Goal: Information Seeking & Learning: Learn about a topic

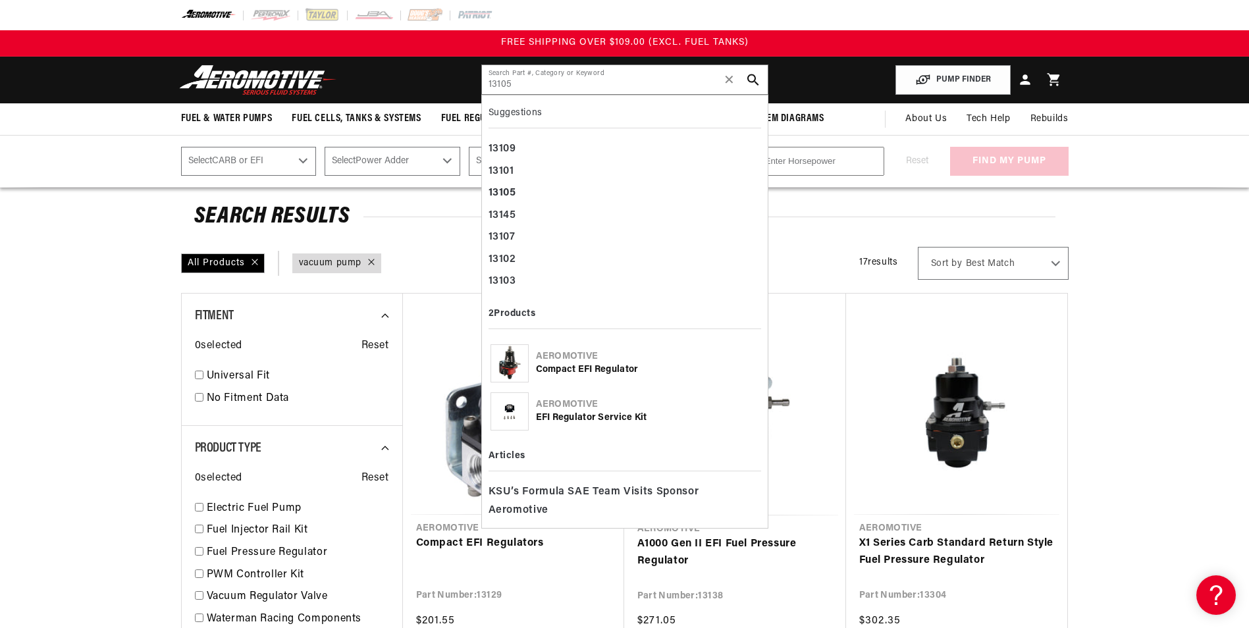
type input "13105"
click at [607, 363] on div "Compact EFI Regulator" at bounding box center [647, 369] width 223 height 13
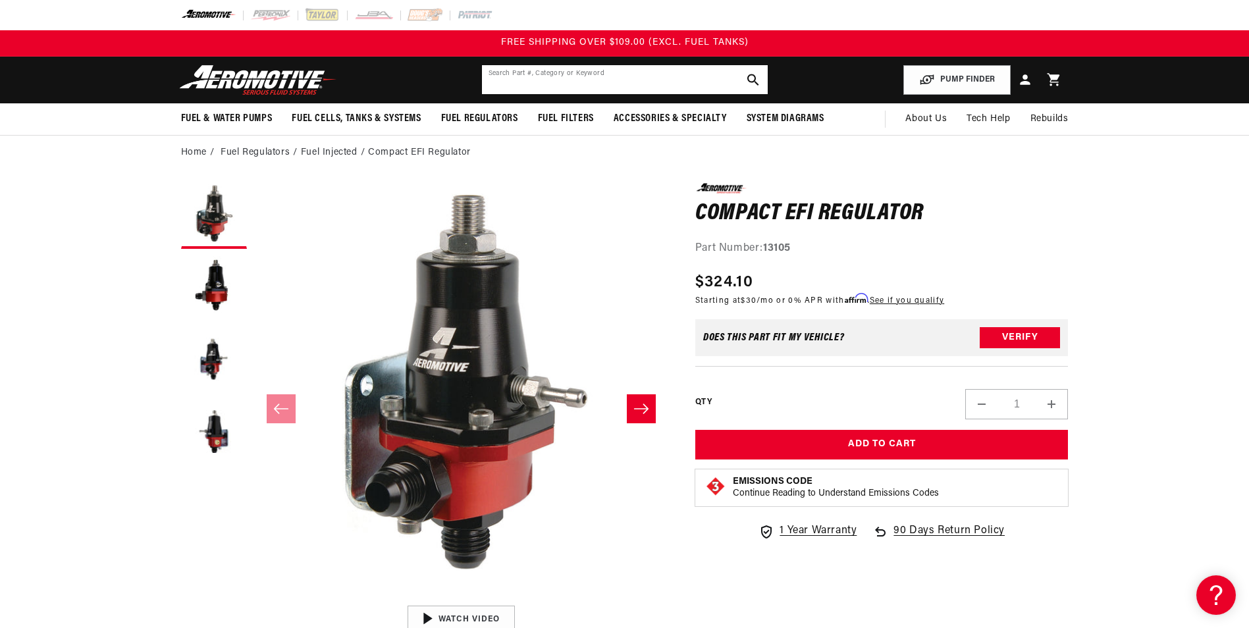
click at [545, 82] on input "text" at bounding box center [625, 79] width 286 height 29
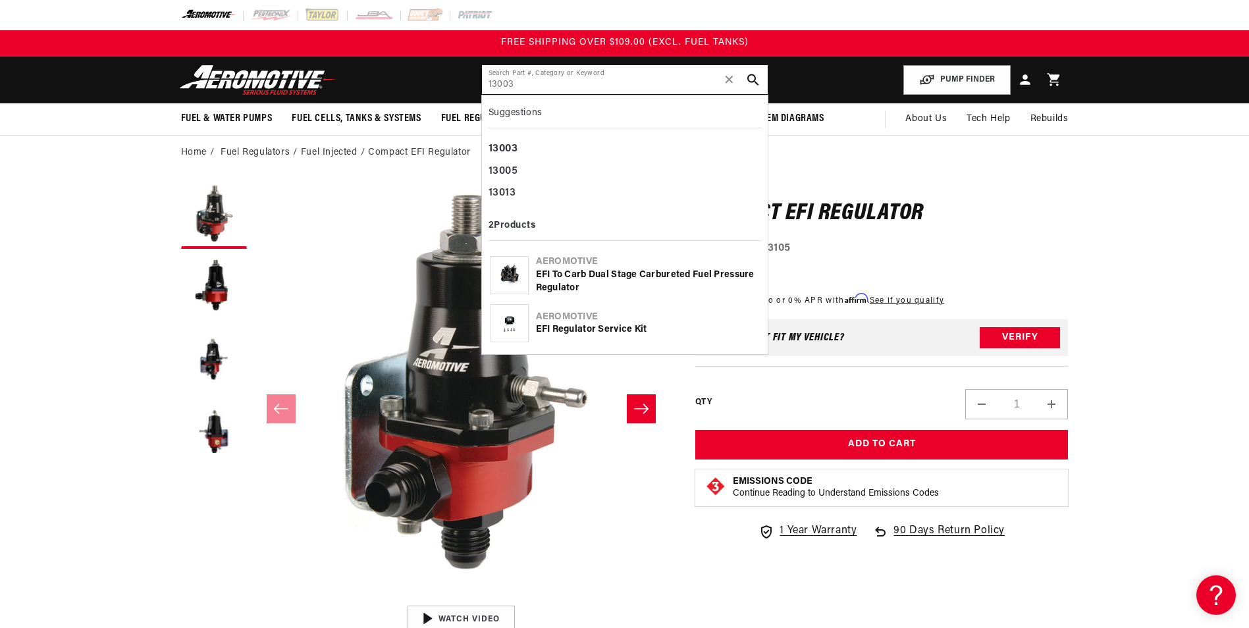
type input "13003"
click at [574, 324] on div "EFI Regulator Service Kit" at bounding box center [647, 329] width 223 height 13
